Goal: Information Seeking & Learning: Check status

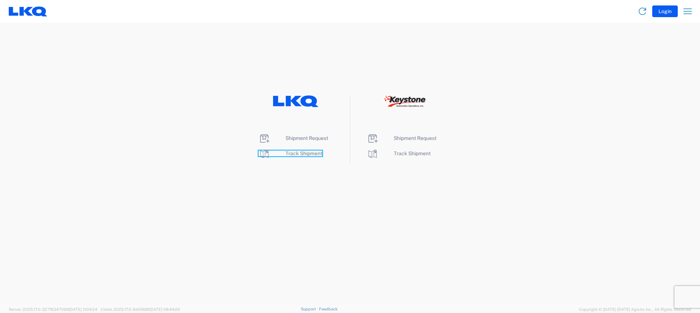
click at [305, 155] on span "Track Shipment" at bounding box center [304, 154] width 37 height 6
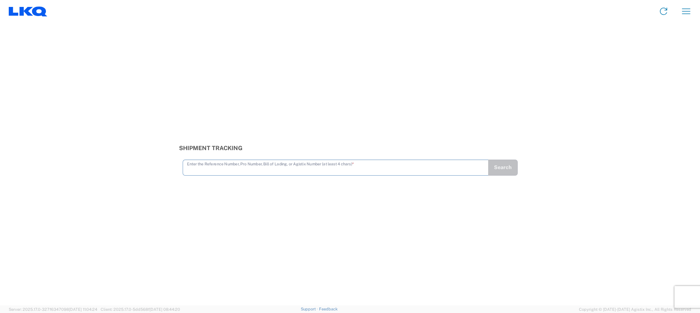
click at [225, 167] on input "text" at bounding box center [335, 167] width 297 height 13
type input "56455724"
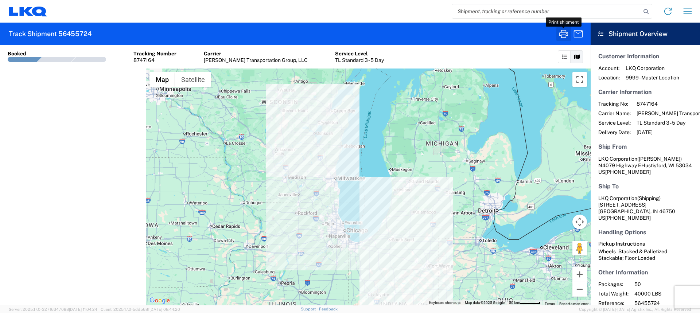
click at [566, 36] on icon "button" at bounding box center [563, 34] width 9 height 8
